Goal: Task Accomplishment & Management: Complete application form

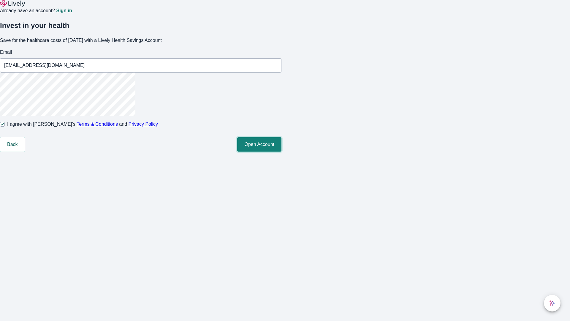
click at [281, 151] on button "Open Account" at bounding box center [259, 144] width 44 height 14
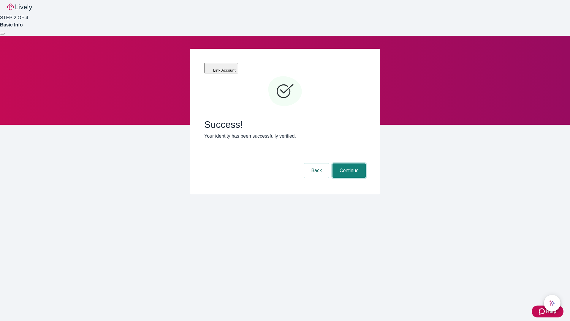
click at [348, 163] on button "Continue" at bounding box center [348, 170] width 33 height 14
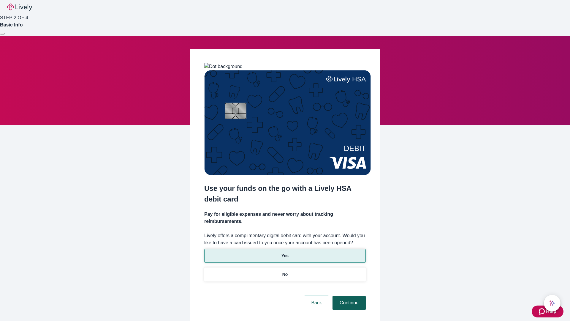
click at [285, 271] on p "No" at bounding box center [285, 274] width 6 height 6
click at [348, 295] on button "Continue" at bounding box center [348, 302] width 33 height 14
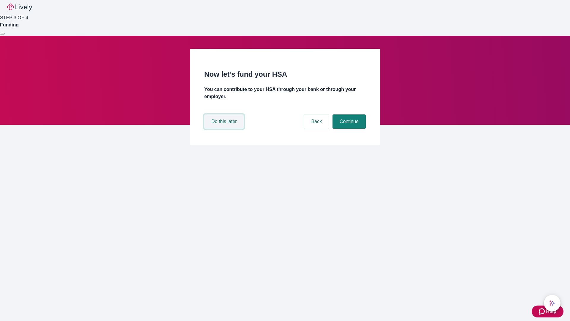
click at [225, 129] on button "Do this later" at bounding box center [223, 121] width 39 height 14
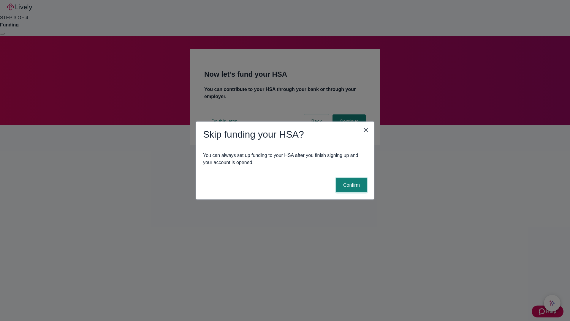
click at [350, 185] on button "Confirm" at bounding box center [351, 185] width 31 height 14
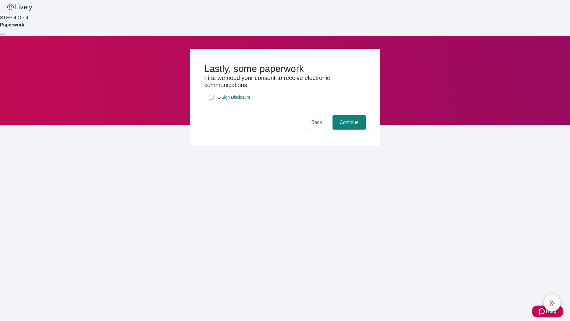
click at [211, 99] on input "E-Sign Disclosure" at bounding box center [211, 97] width 5 height 5
checkbox input "true"
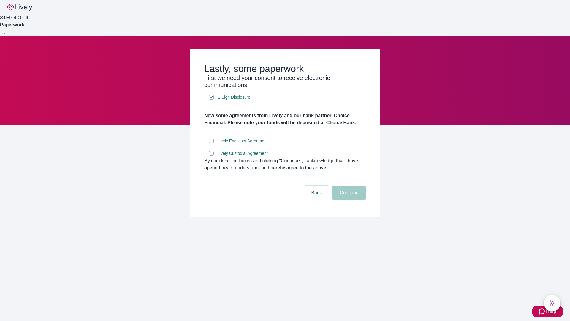
click at [211, 143] on input "Lively End User Agreement" at bounding box center [211, 140] width 5 height 5
checkbox input "true"
click at [211, 156] on input "Lively Custodial Agreement" at bounding box center [211, 153] width 5 height 5
checkbox input "true"
click at [348, 200] on button "Continue" at bounding box center [348, 192] width 33 height 14
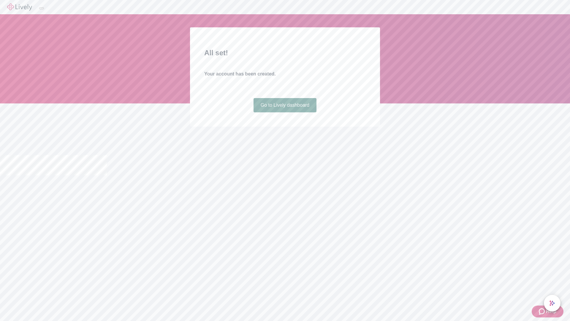
click at [285, 112] on link "Go to Lively dashboard" at bounding box center [284, 105] width 63 height 14
